Goal: Information Seeking & Learning: Learn about a topic

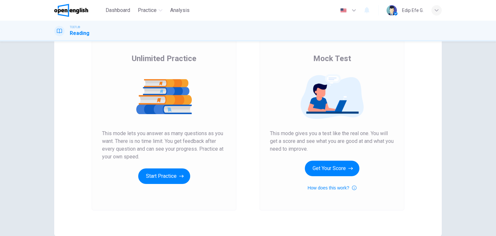
scroll to position [44, 0]
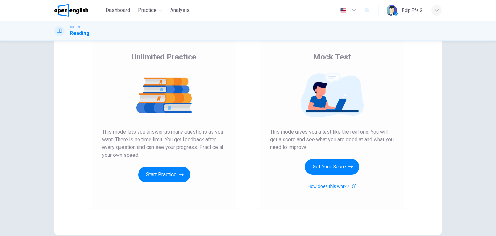
drag, startPoint x: 92, startPoint y: 130, endPoint x: 145, endPoint y: 142, distance: 54.6
click at [144, 143] on div "Unlimited Practice This mode lets you answer as many questions as you want. The…" at bounding box center [164, 122] width 145 height 173
click at [342, 164] on button "Get Your Score" at bounding box center [332, 166] width 55 height 15
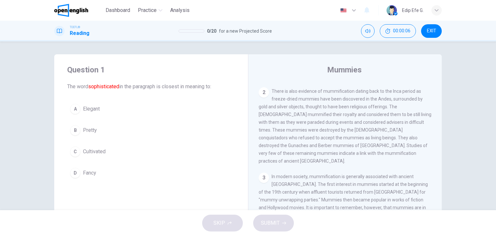
scroll to position [107, 0]
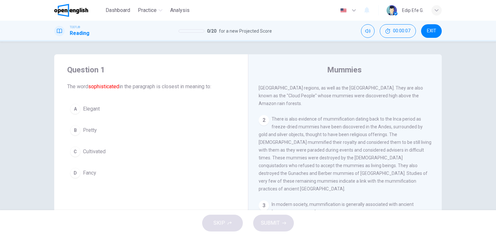
click at [80, 108] on button "A Elegant" at bounding box center [151, 109] width 168 height 16
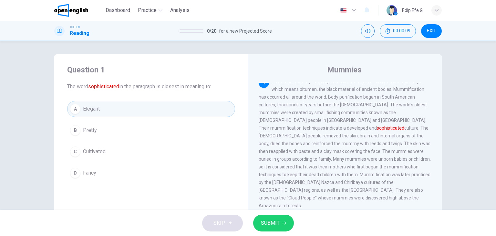
scroll to position [0, 0]
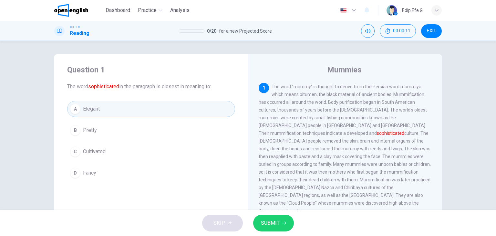
click at [272, 228] on button "SUBMIT" at bounding box center [273, 222] width 41 height 17
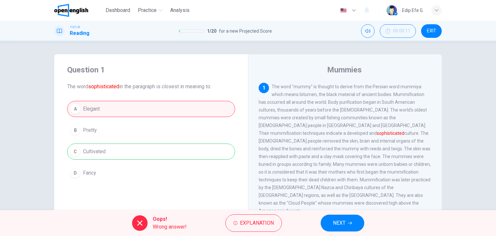
drag, startPoint x: 108, startPoint y: 150, endPoint x: 229, endPoint y: 190, distance: 127.5
click at [73, 158] on div "A Elegant B Pretty C Cultivated D Fancy" at bounding box center [151, 141] width 168 height 80
click at [346, 220] on button "NEXT" at bounding box center [342, 222] width 44 height 17
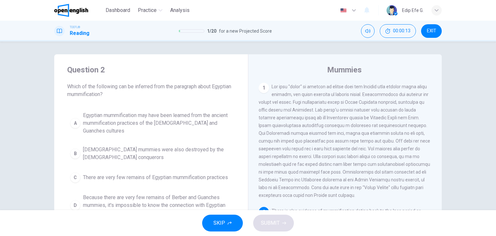
drag, startPoint x: 64, startPoint y: 87, endPoint x: 180, endPoint y: 96, distance: 116.1
click at [180, 96] on div "Question 2 Which of the following can be inferred from the paragraph about Egyp…" at bounding box center [151, 142] width 194 height 176
drag, startPoint x: 234, startPoint y: 93, endPoint x: 211, endPoint y: 94, distance: 22.3
click at [230, 93] on span "Which of the following can be inferred from the paragraph about Egyptian mummif…" at bounding box center [151, 90] width 168 height 15
drag, startPoint x: 101, startPoint y: 94, endPoint x: 121, endPoint y: 106, distance: 23.6
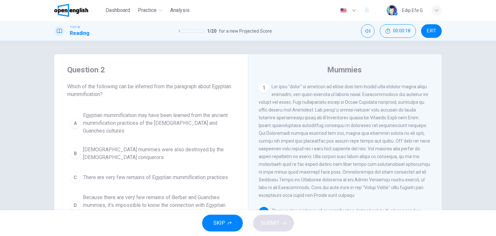
click at [74, 98] on div "Question 2 Which of the following can be inferred from the paragraph about Egyp…" at bounding box center [151, 142] width 194 height 176
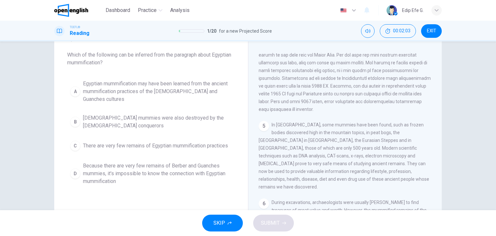
scroll to position [32, 0]
click at [144, 161] on span "Because there are very few remains of Berber and Guanches mummies, it's impossi…" at bounding box center [157, 172] width 149 height 23
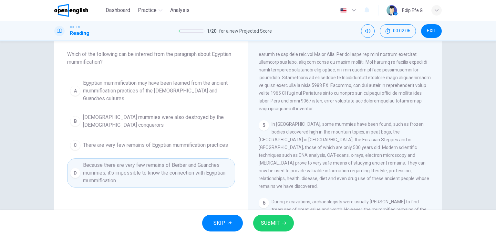
click at [286, 225] on button "SUBMIT" at bounding box center [273, 222] width 41 height 17
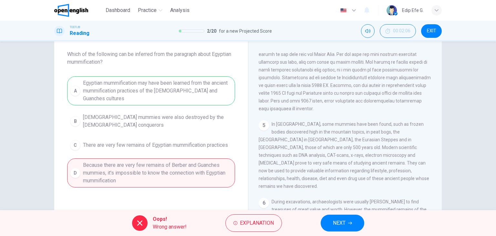
drag, startPoint x: 79, startPoint y: 82, endPoint x: 198, endPoint y: 84, distance: 119.7
click at [198, 84] on div "A Egyptian mummification may have been learned from the ancient mummification p…" at bounding box center [151, 131] width 168 height 111
click at [346, 226] on button "NEXT" at bounding box center [342, 222] width 44 height 17
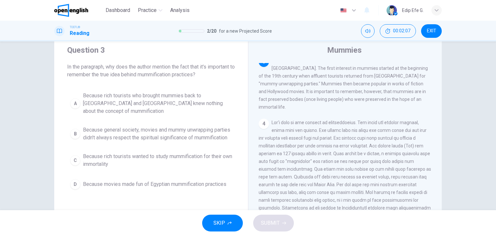
scroll to position [0, 0]
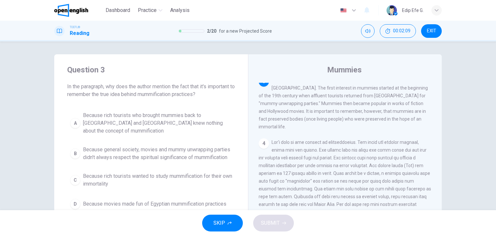
drag, startPoint x: 62, startPoint y: 87, endPoint x: 169, endPoint y: 95, distance: 107.1
click at [169, 95] on div "Question 3 In the paragraph, why does the author mention the fact that it's imp…" at bounding box center [151, 138] width 194 height 168
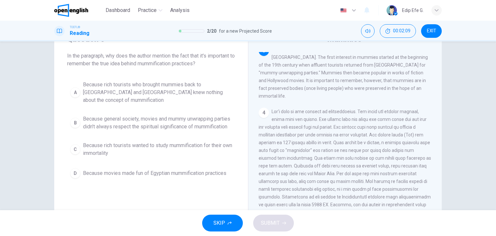
scroll to position [32, 0]
drag, startPoint x: 294, startPoint y: 63, endPoint x: 342, endPoint y: 62, distance: 48.1
click at [380, 65] on div "3 In modern society, mummification is generally associated with ancient [GEOGRA…" at bounding box center [344, 71] width 173 height 54
drag, startPoint x: 395, startPoint y: 87, endPoint x: 403, endPoint y: 85, distance: 8.2
click at [403, 85] on span "In modern society, mummification is generally associated with ancient [GEOGRAPH…" at bounding box center [342, 71] width 169 height 52
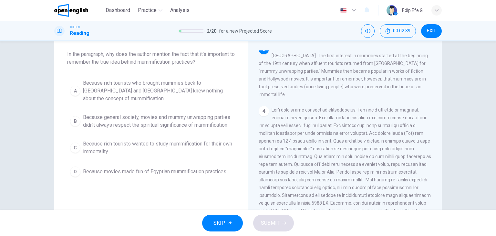
drag, startPoint x: 277, startPoint y: 96, endPoint x: 323, endPoint y: 95, distance: 45.5
click at [323, 95] on div "3 In modern society, mummification is generally associated with ancient [GEOGRA…" at bounding box center [344, 71] width 173 height 54
drag, startPoint x: 65, startPoint y: 54, endPoint x: 110, endPoint y: 53, distance: 45.2
click at [109, 54] on span "In the paragraph, why does the author mention the fact that it's important to r…" at bounding box center [151, 57] width 168 height 15
drag, startPoint x: 121, startPoint y: 67, endPoint x: 156, endPoint y: 65, distance: 35.6
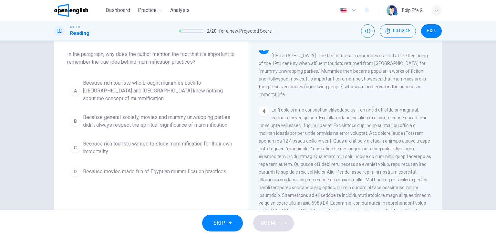
click at [159, 65] on span "In the paragraph, why does the author mention the fact that it's important to r…" at bounding box center [151, 57] width 168 height 15
drag, startPoint x: 128, startPoint y: 66, endPoint x: 158, endPoint y: 60, distance: 30.6
click at [158, 60] on div "Question 3 In the paragraph, why does the author mention the fact that it's imp…" at bounding box center [151, 106] width 194 height 168
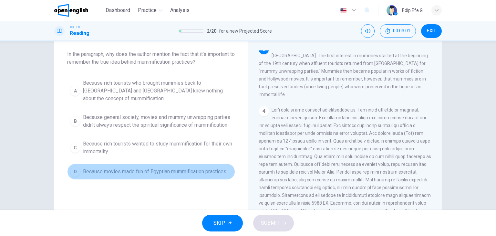
click at [223, 173] on span "Because movies made fun of Egyptian mummification practices" at bounding box center [154, 171] width 143 height 8
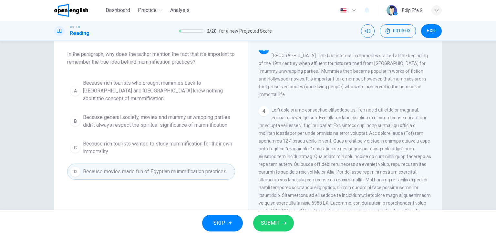
click at [266, 218] on span "SUBMIT" at bounding box center [270, 222] width 19 height 9
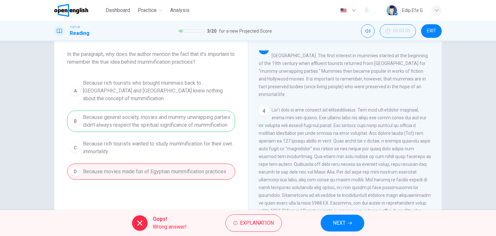
click at [326, 220] on button "NEXT" at bounding box center [342, 222] width 44 height 17
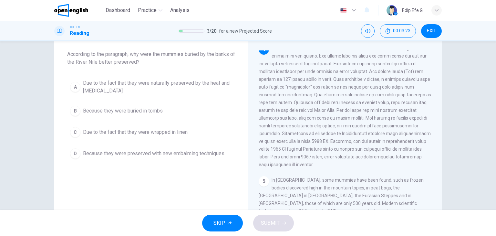
scroll to position [278, 0]
click at [267, 102] on span at bounding box center [344, 105] width 172 height 121
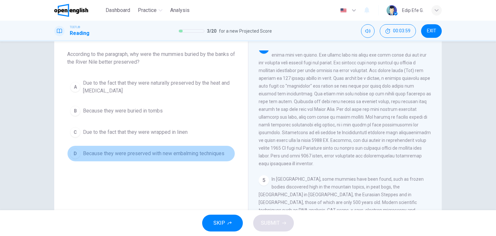
click at [123, 149] on span "Because they were preserved with new embalming techniques" at bounding box center [153, 153] width 141 height 8
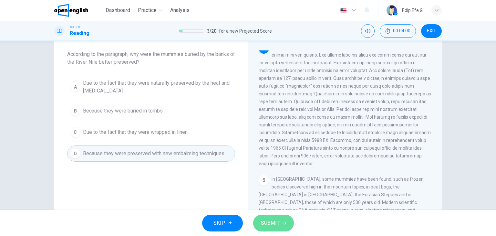
click at [271, 218] on span "SUBMIT" at bounding box center [270, 222] width 19 height 9
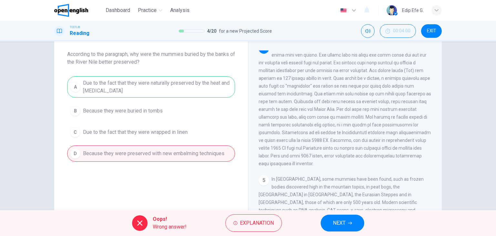
click at [326, 219] on button "NEXT" at bounding box center [342, 222] width 44 height 17
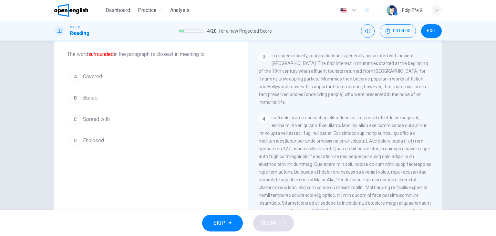
scroll to position [136, 0]
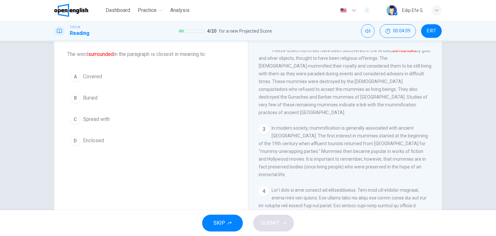
click at [90, 120] on span "Spread with" at bounding box center [96, 119] width 27 height 8
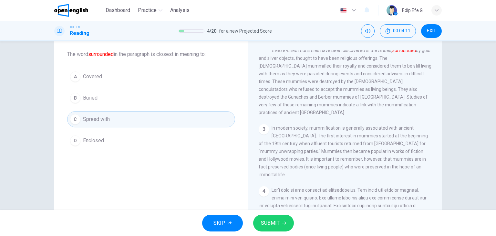
click at [290, 234] on div "SKIP SUBMIT" at bounding box center [248, 223] width 496 height 26
click at [282, 221] on icon "button" at bounding box center [284, 223] width 4 height 4
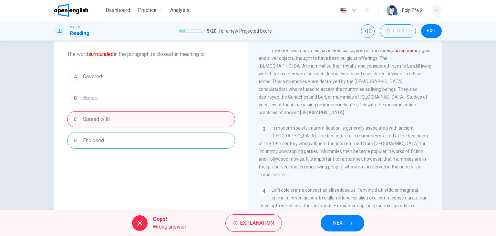
click at [333, 218] on span "NEXT" at bounding box center [339, 222] width 13 height 9
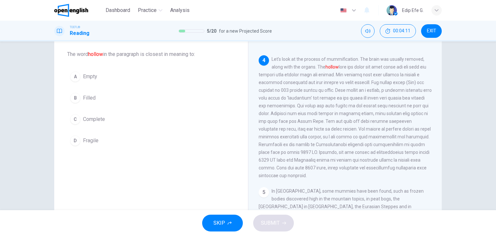
scroll to position [278, 0]
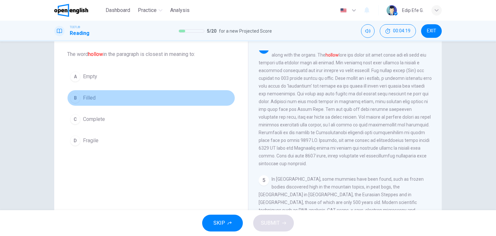
click at [80, 100] on button "B Filled" at bounding box center [151, 98] width 168 height 16
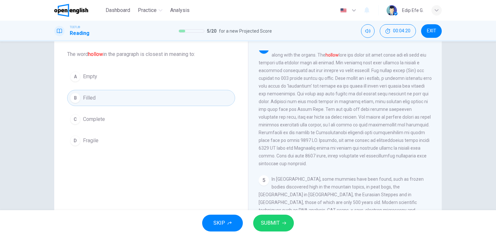
click at [101, 119] on span "Complete" at bounding box center [94, 119] width 22 height 8
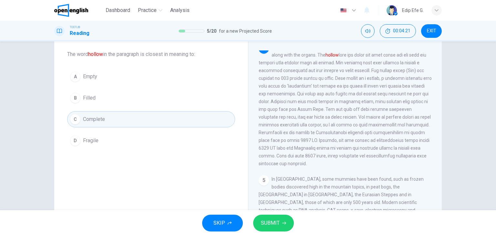
click at [271, 221] on span "SUBMIT" at bounding box center [270, 222] width 19 height 9
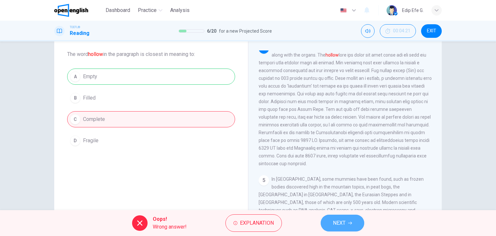
click at [350, 228] on button "NEXT" at bounding box center [342, 222] width 44 height 17
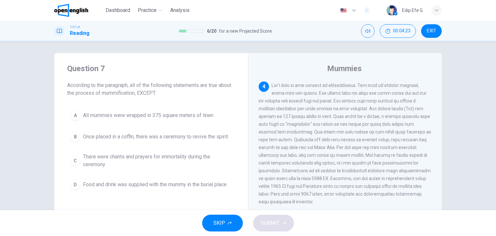
scroll to position [0, 0]
click at [429, 35] on button "EXIT" at bounding box center [431, 31] width 21 height 14
